Goal: Information Seeking & Learning: Learn about a topic

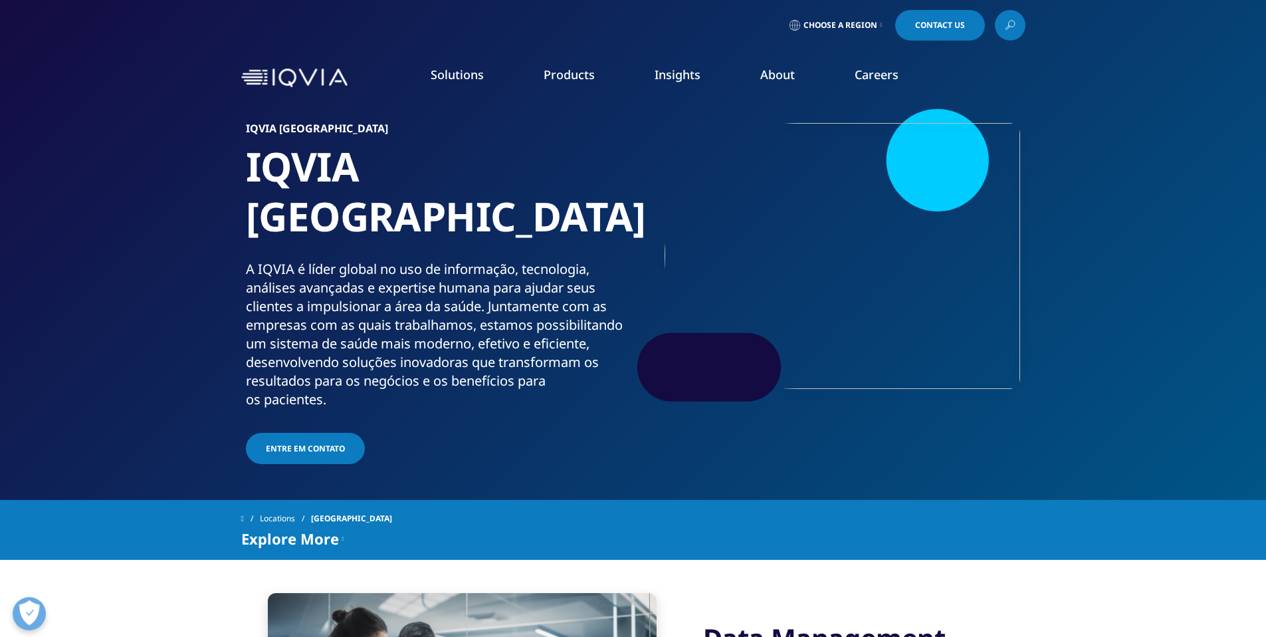
click at [786, 75] on link "About" at bounding box center [777, 74] width 35 height 16
click at [389, 175] on link "Our Story" at bounding box center [510, 178] width 302 height 15
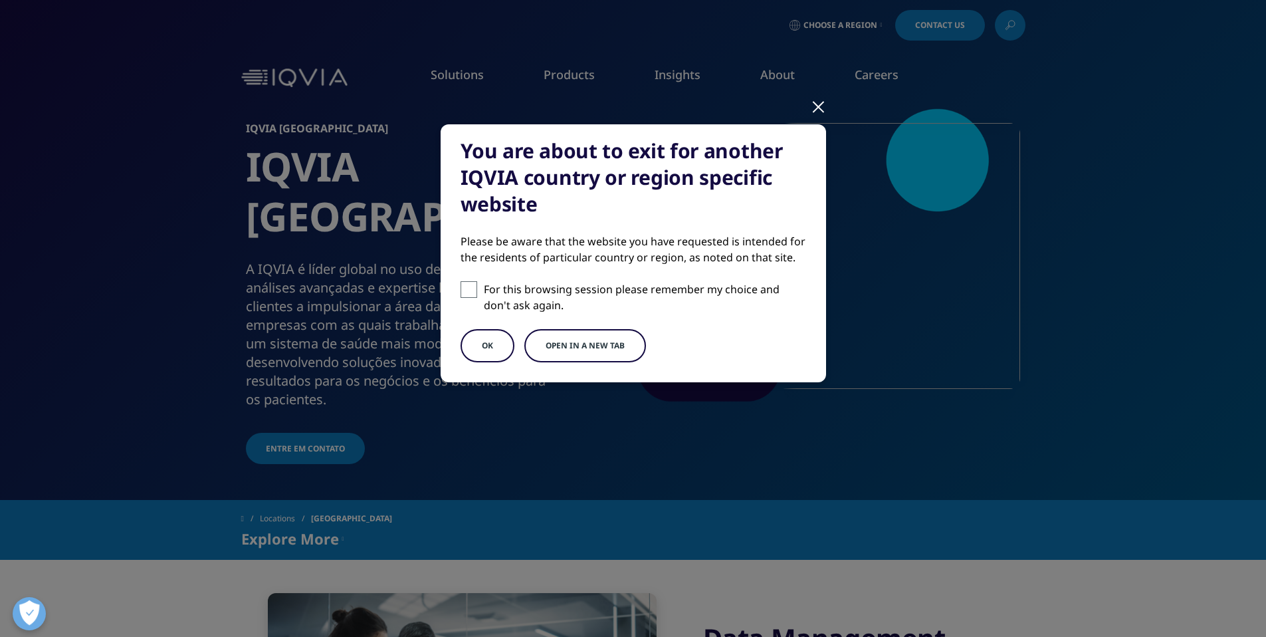
click at [472, 350] on button "OK" at bounding box center [487, 345] width 54 height 33
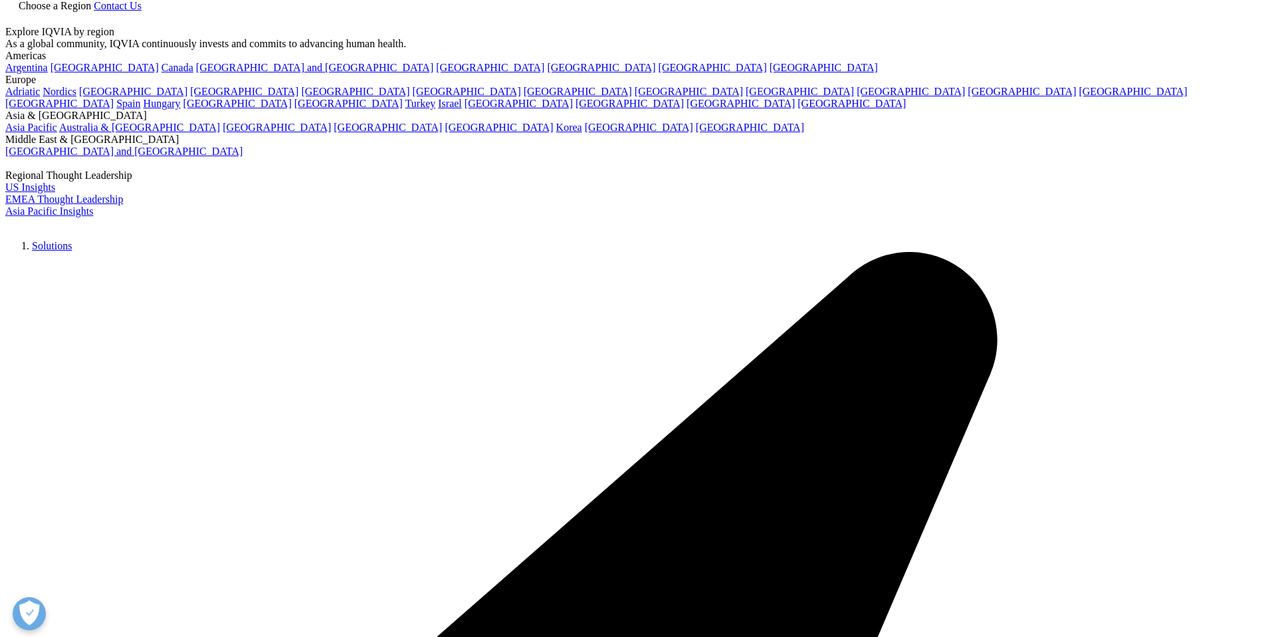
scroll to position [96, 0]
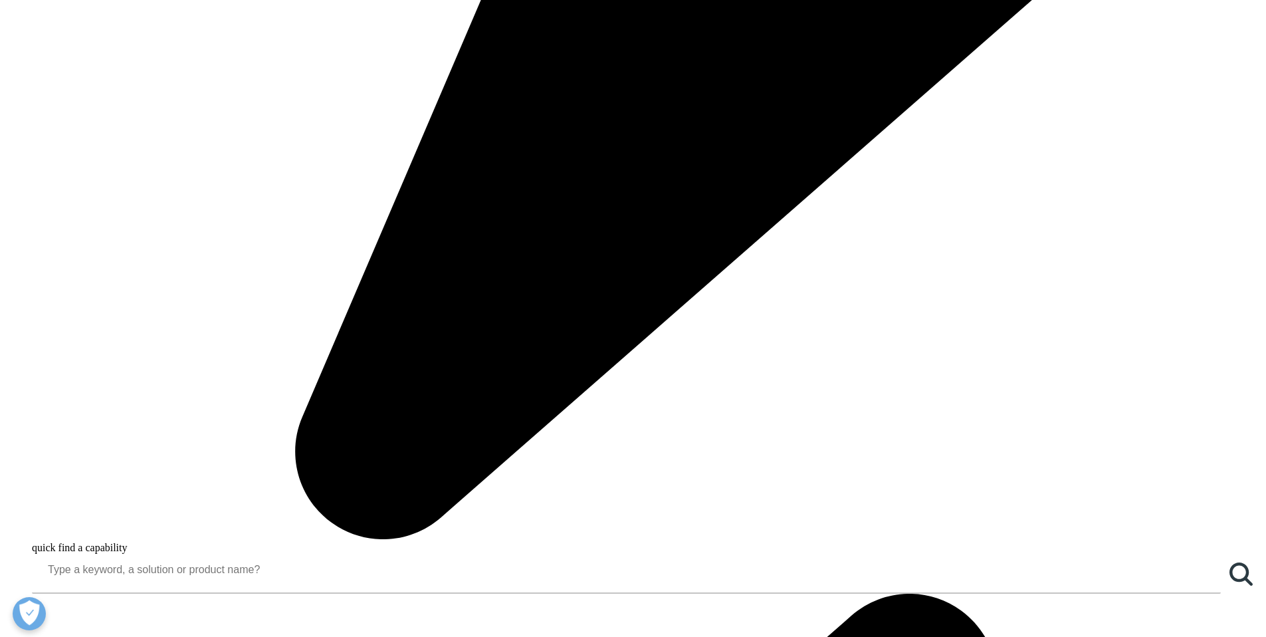
scroll to position [1199, 0]
